Goal: Book appointment/travel/reservation

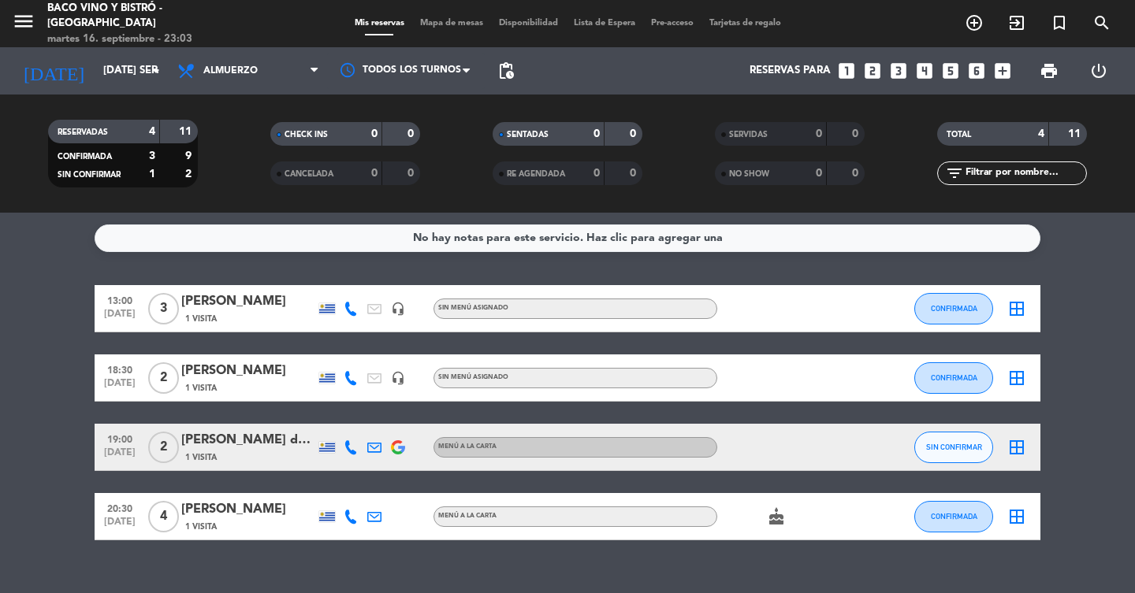
click at [930, 74] on icon "looks_4" at bounding box center [924, 71] width 20 height 20
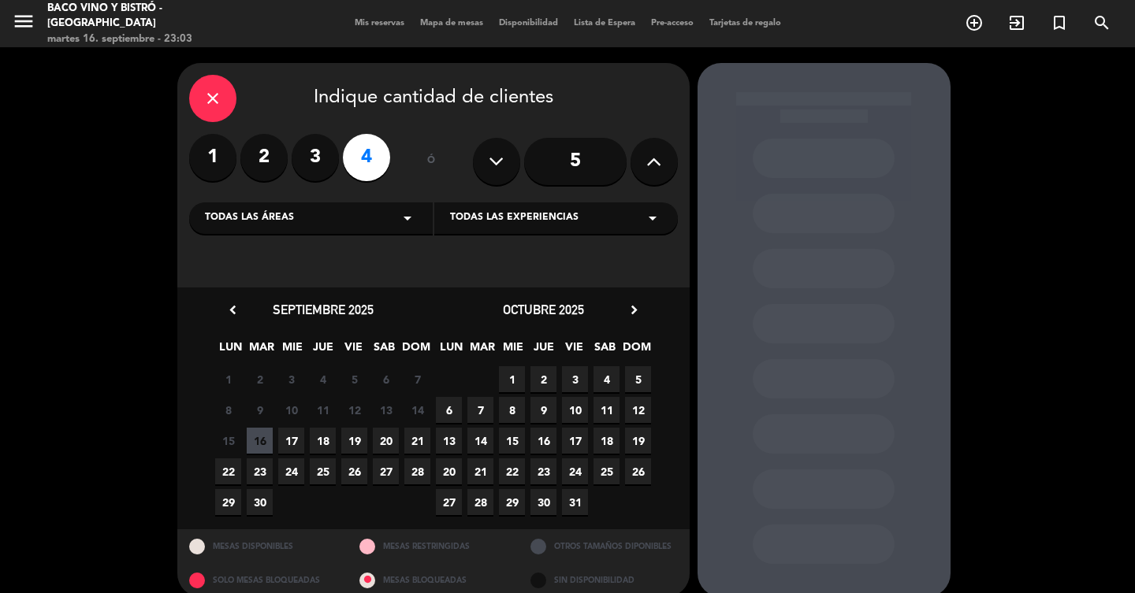
click at [355, 444] on span "19" at bounding box center [354, 441] width 26 height 26
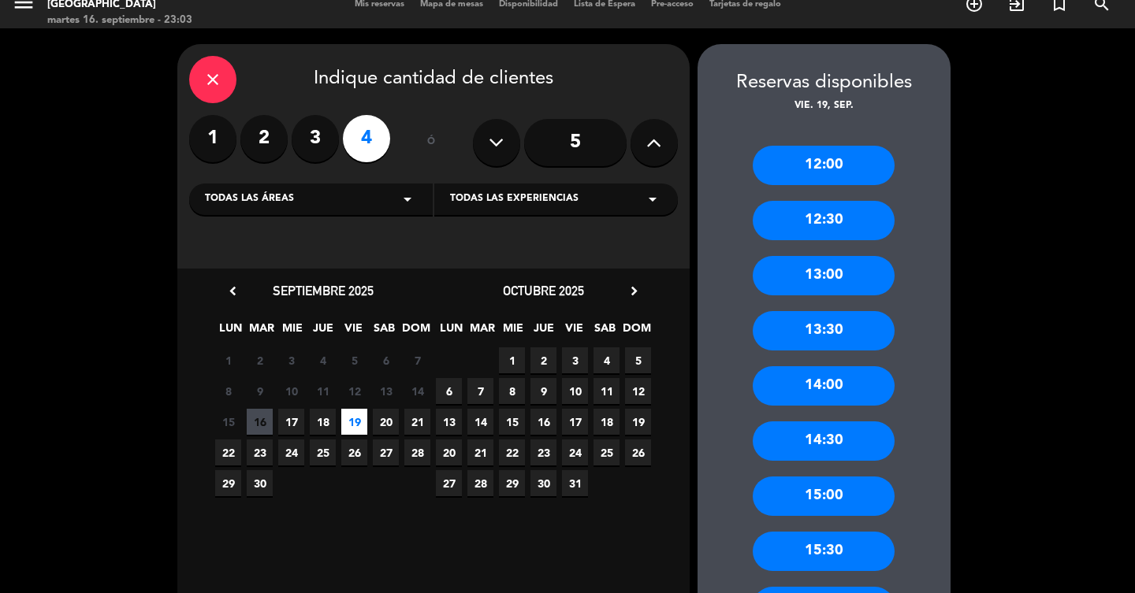
scroll to position [75, 0]
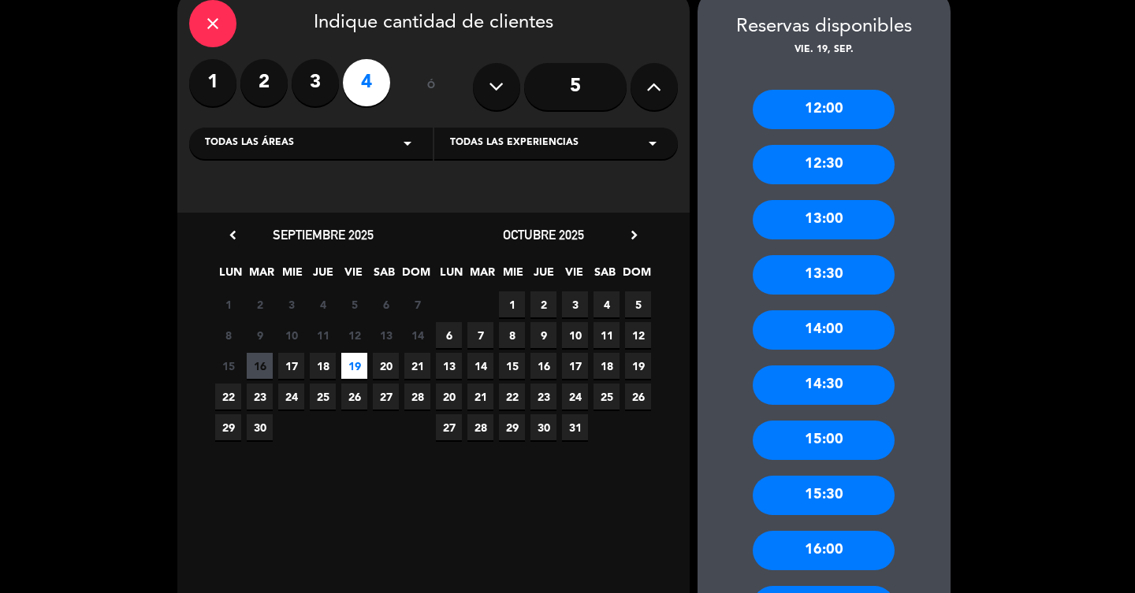
click at [834, 280] on div "13:30" at bounding box center [823, 274] width 142 height 39
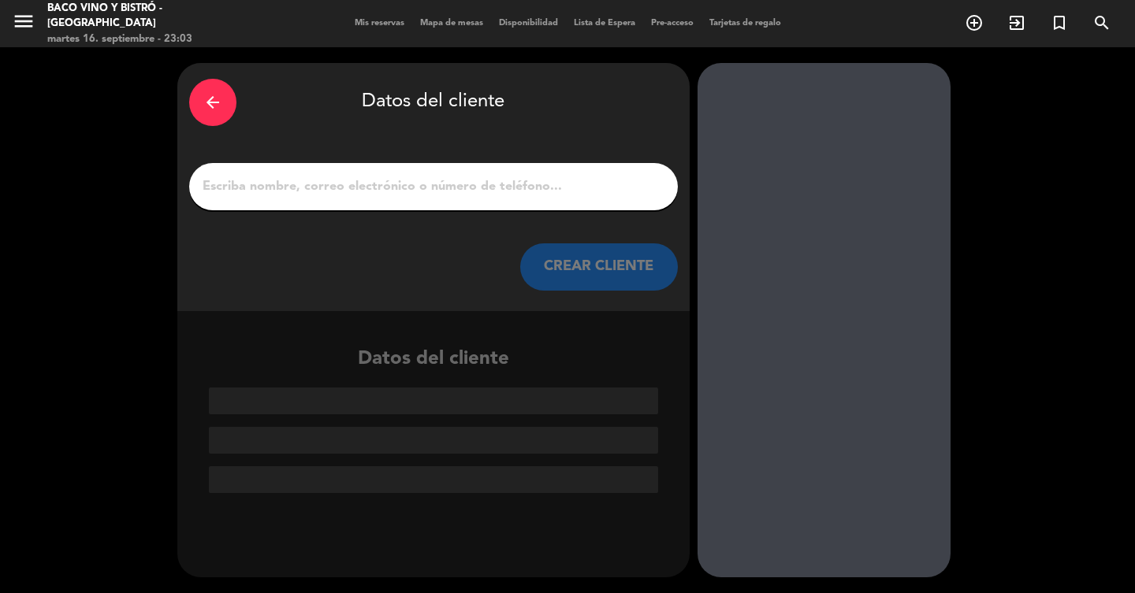
scroll to position [0, 0]
click at [451, 191] on input "1" at bounding box center [433, 187] width 465 height 22
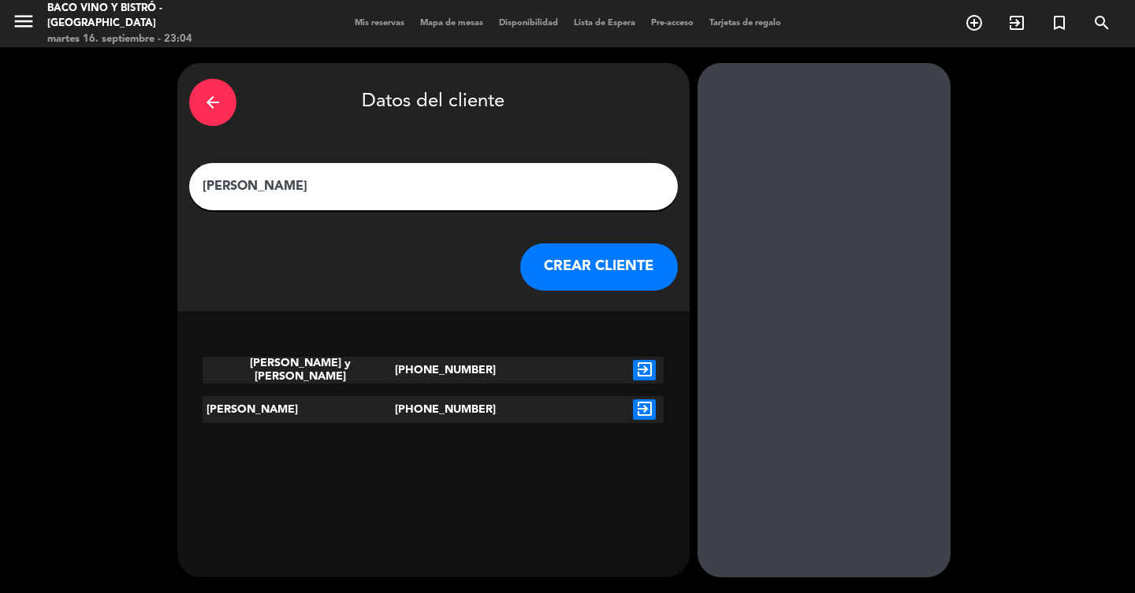
type input "[PERSON_NAME]"
click at [597, 274] on button "CREAR CLIENTE" at bounding box center [599, 266] width 158 height 47
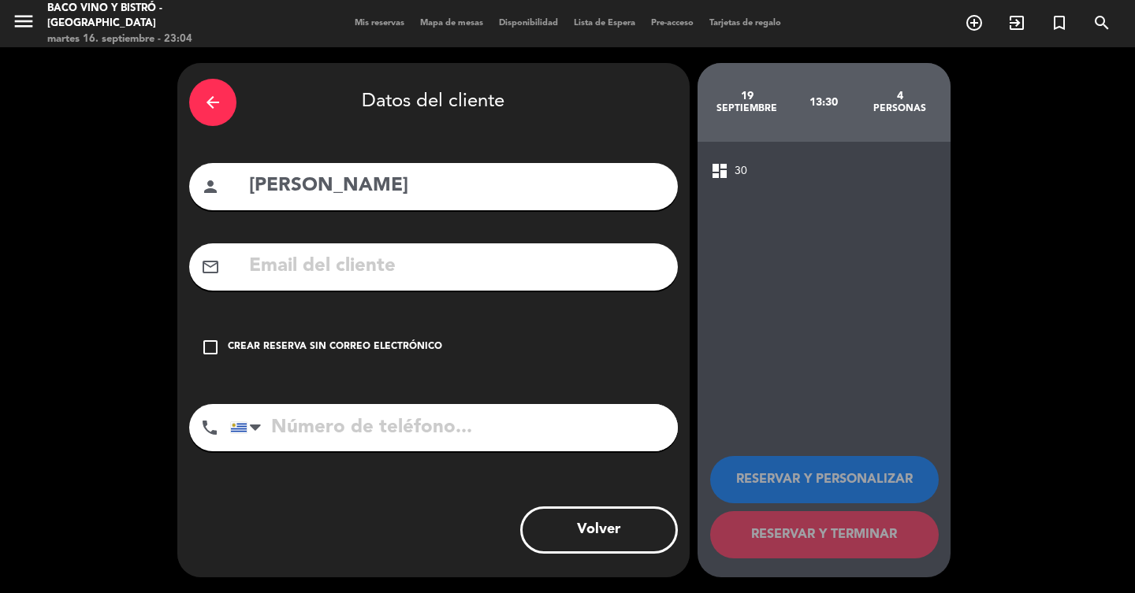
click at [358, 426] on input "tel" at bounding box center [454, 427] width 448 height 47
type input "096604428"
click at [254, 351] on div "Crear reserva sin correo electrónico" at bounding box center [335, 348] width 214 height 16
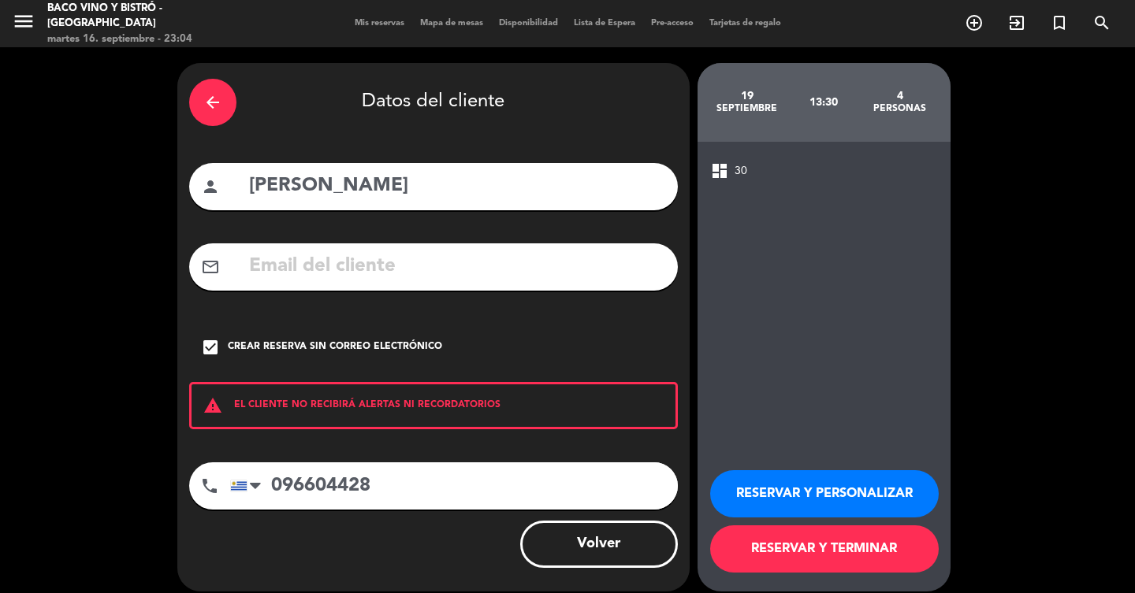
click at [755, 549] on button "RESERVAR Y TERMINAR" at bounding box center [824, 549] width 228 height 47
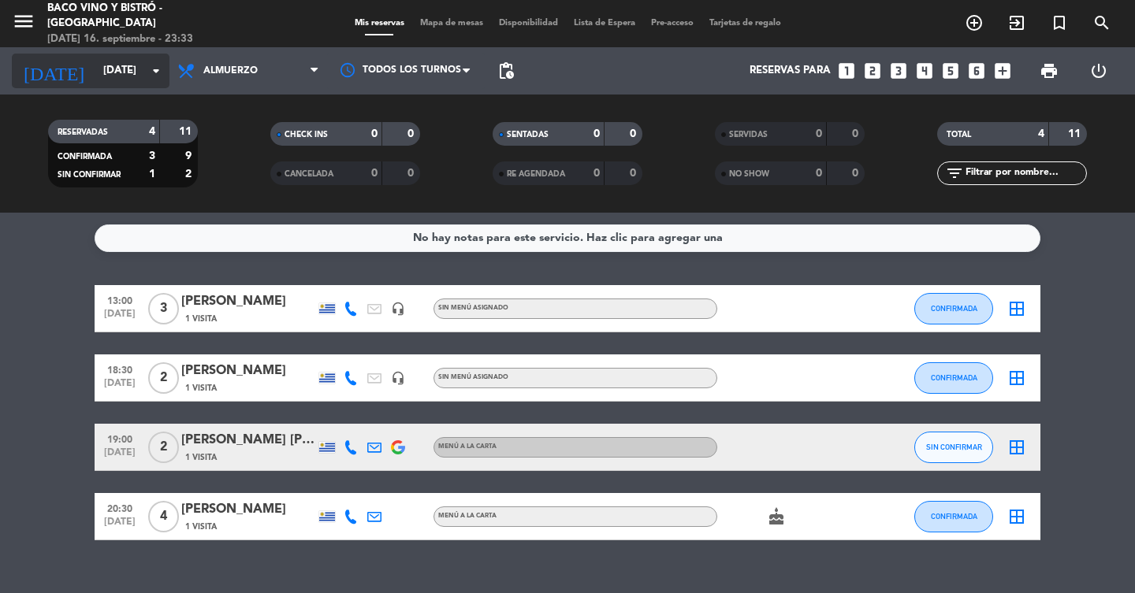
click at [141, 77] on input "[DATE]" at bounding box center [164, 71] width 139 height 28
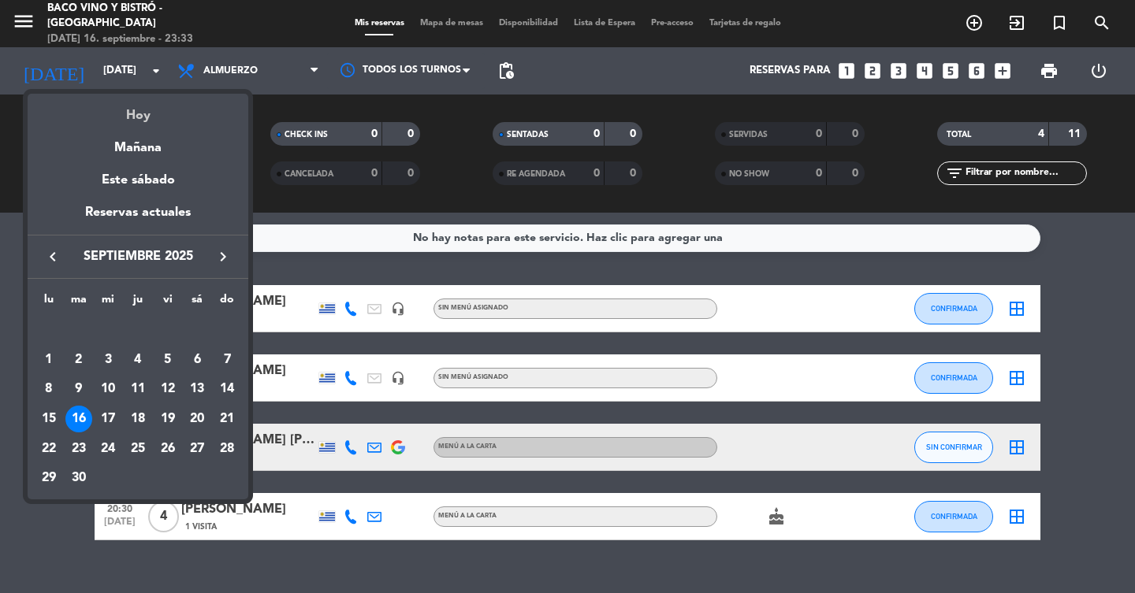
click at [151, 113] on div "Hoy" at bounding box center [138, 110] width 221 height 32
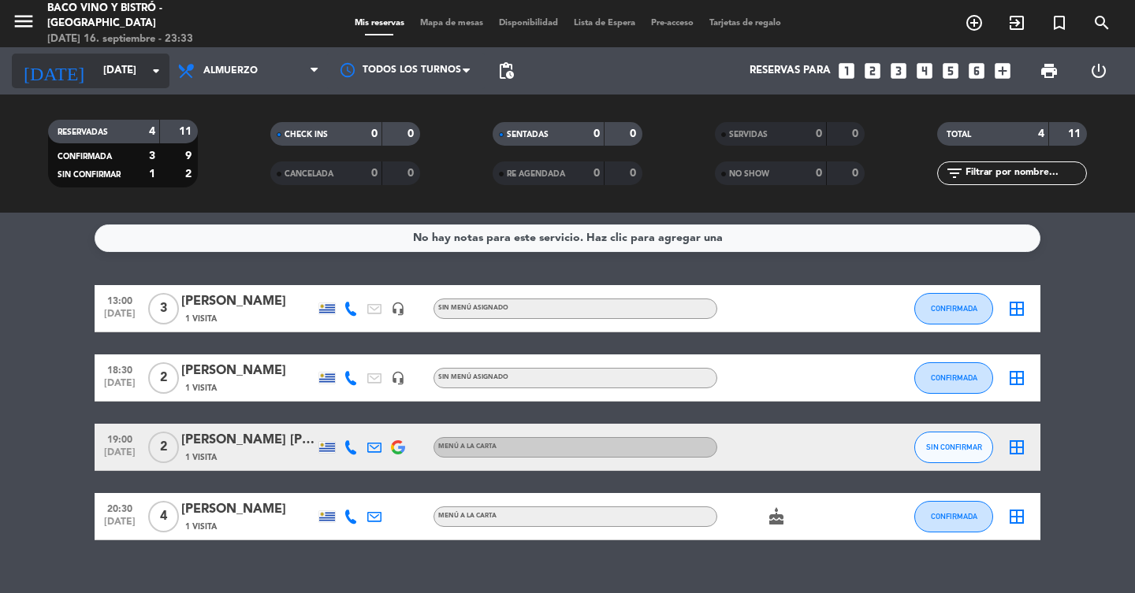
click at [142, 69] on input "[DATE]" at bounding box center [164, 71] width 139 height 28
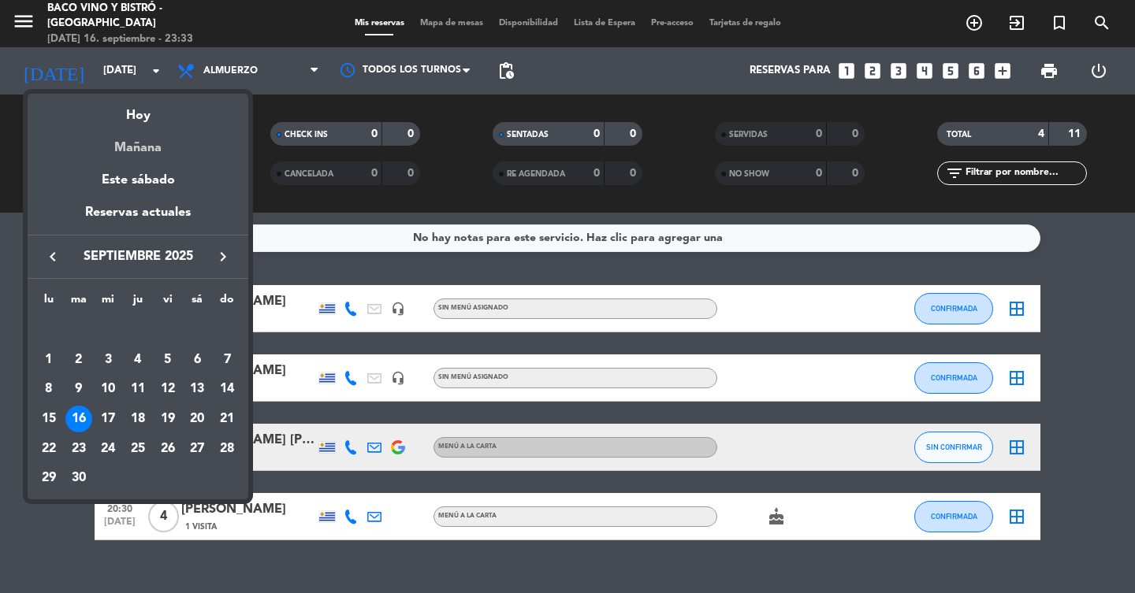
click at [142, 147] on div "Mañana" at bounding box center [138, 142] width 221 height 32
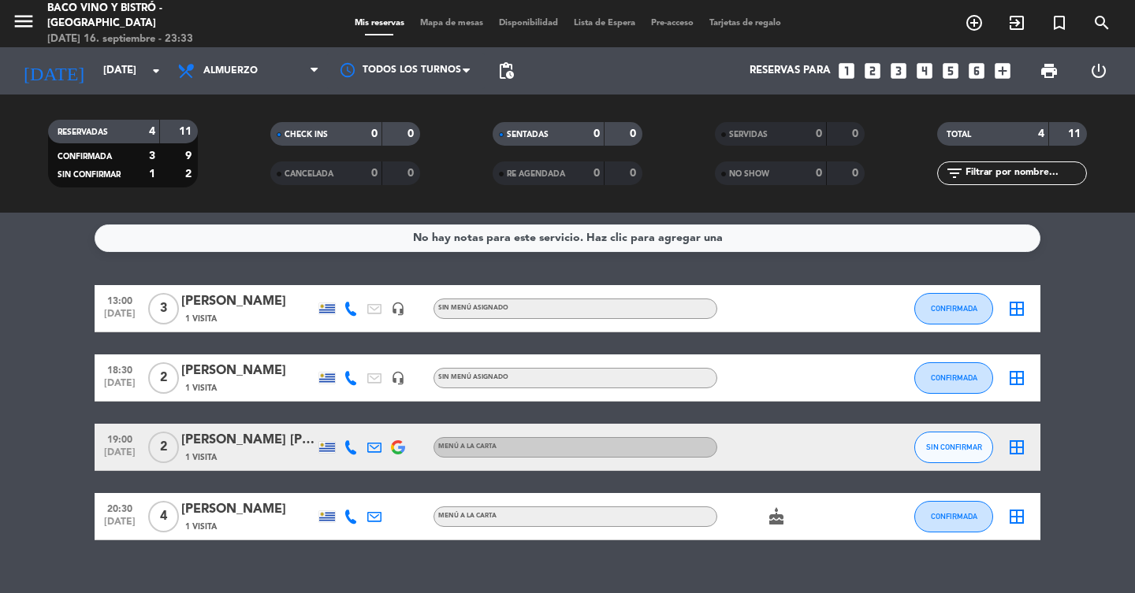
type input "[DATE]"
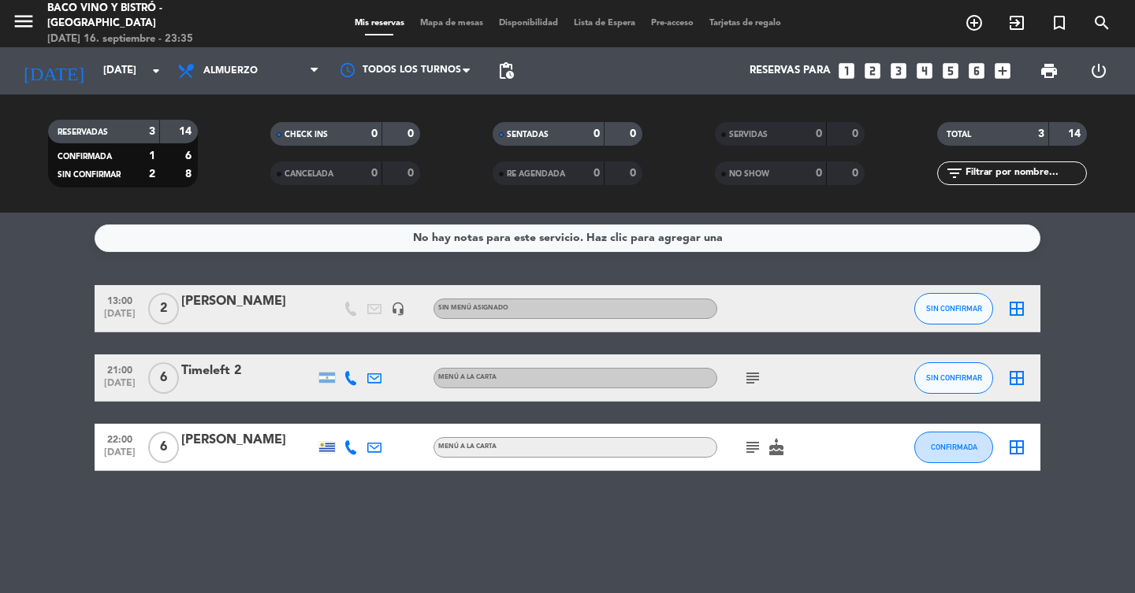
click at [312, 500] on div "No hay notas para este servicio. Haz clic para agregar una 13:00 [DATE] 2 [PERS…" at bounding box center [567, 403] width 1135 height 381
click at [124, 78] on input "[DATE]" at bounding box center [164, 71] width 139 height 28
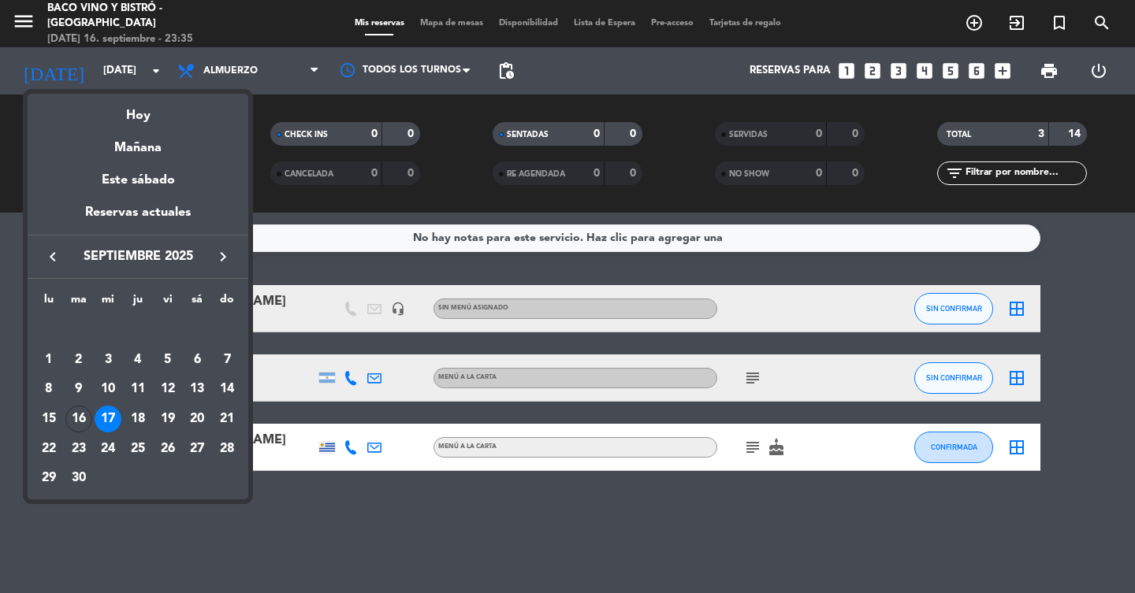
click at [13, 280] on div at bounding box center [567, 296] width 1135 height 593
